Goal: Information Seeking & Learning: Learn about a topic

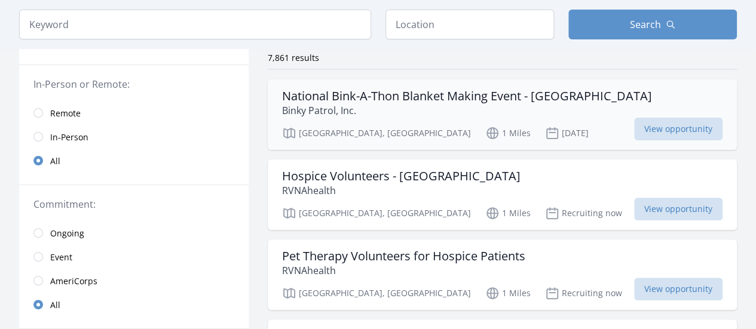
scroll to position [103, 0]
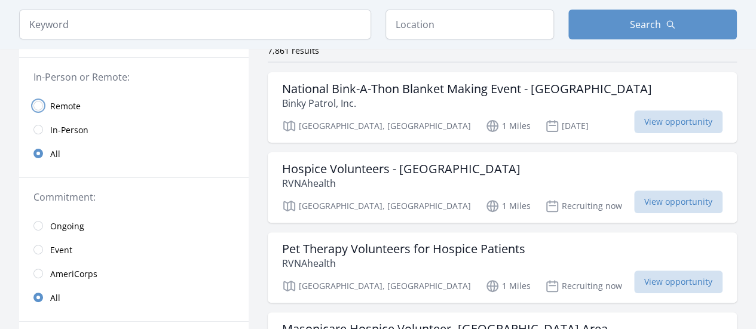
click at [38, 103] on input "radio" at bounding box center [38, 106] width 10 height 10
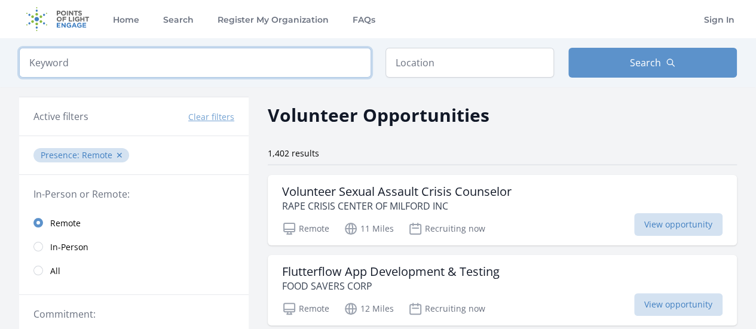
click at [182, 71] on input "search" at bounding box center [195, 63] width 352 height 30
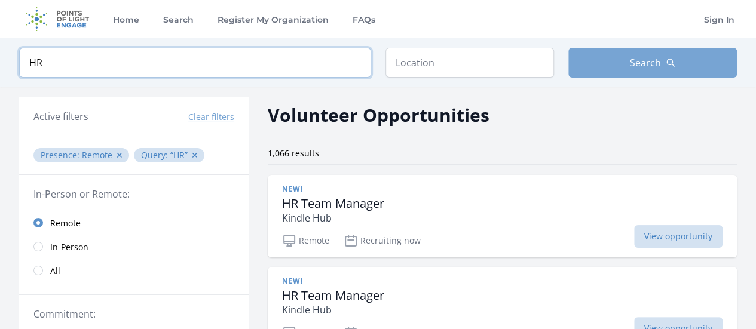
type input "HR"
click at [637, 54] on button "Search" at bounding box center [652, 63] width 168 height 30
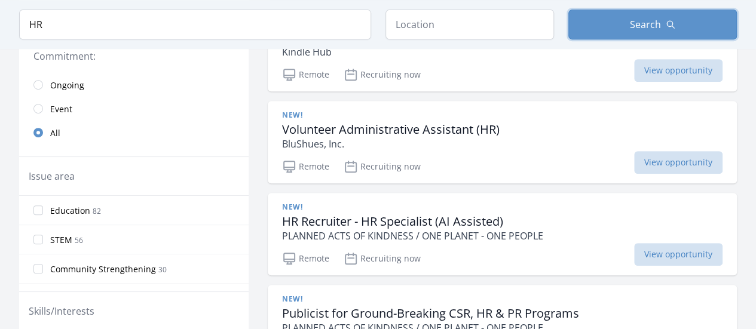
scroll to position [234, 0]
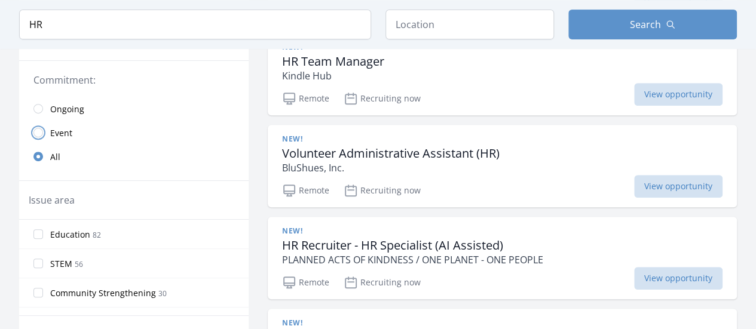
click at [38, 130] on input "radio" at bounding box center [38, 133] width 10 height 10
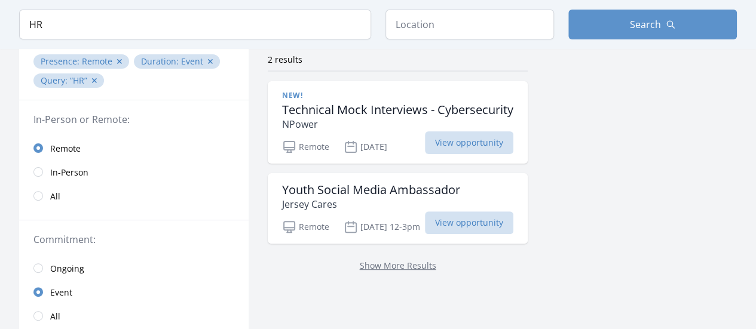
scroll to position [97, 0]
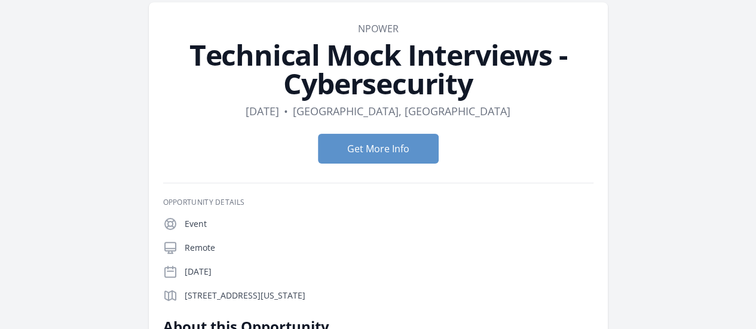
scroll to position [34, 0]
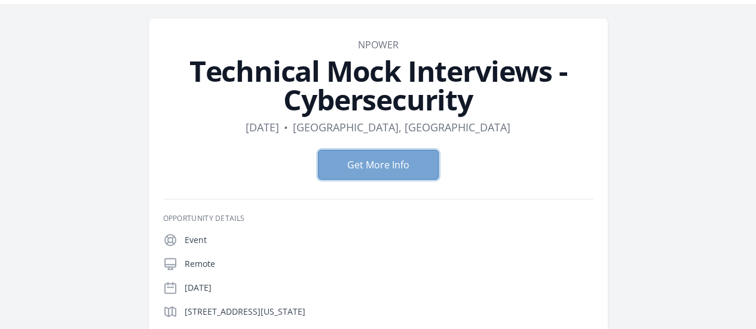
click at [373, 150] on button "Get More Info" at bounding box center [378, 165] width 121 height 30
